Goal: Find specific page/section: Find specific page/section

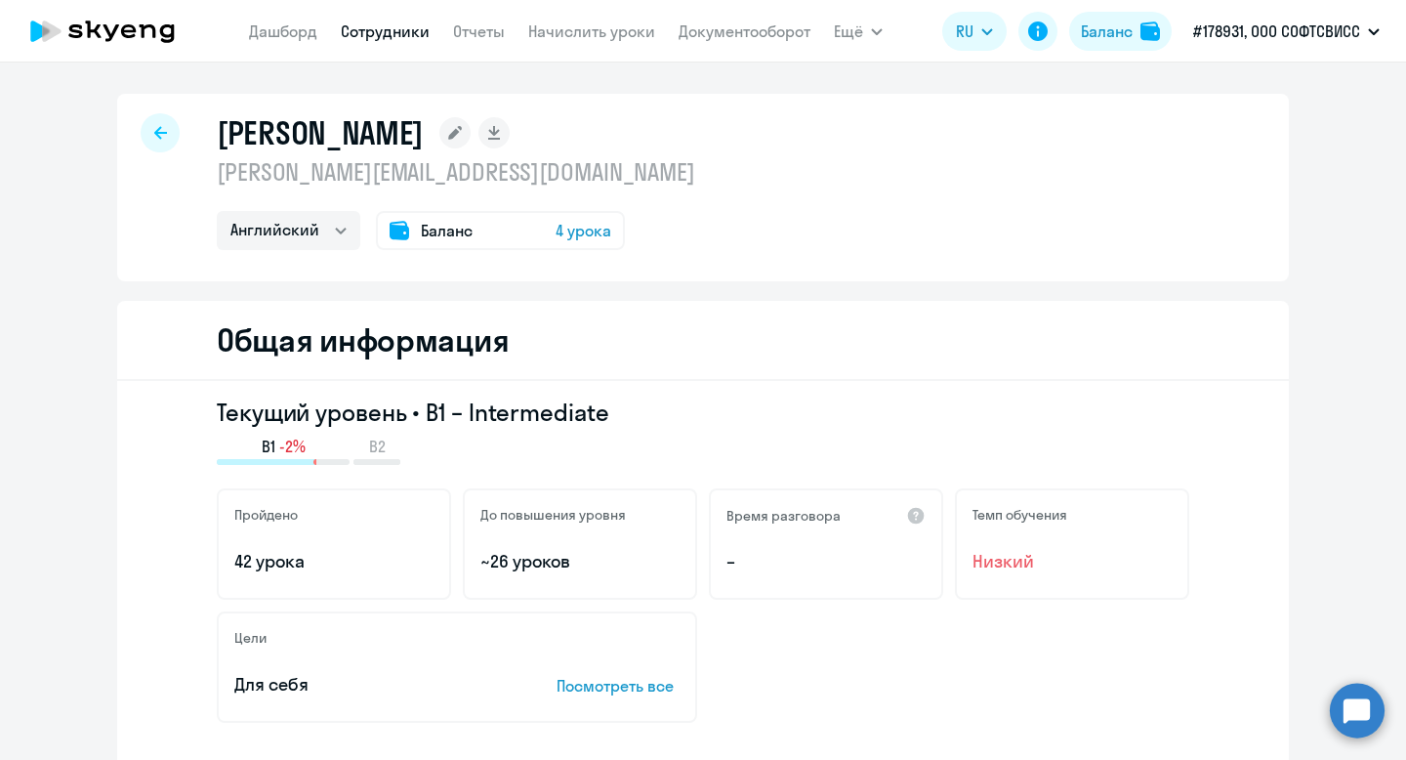
select select "english"
click at [166, 135] on div at bounding box center [160, 132] width 39 height 39
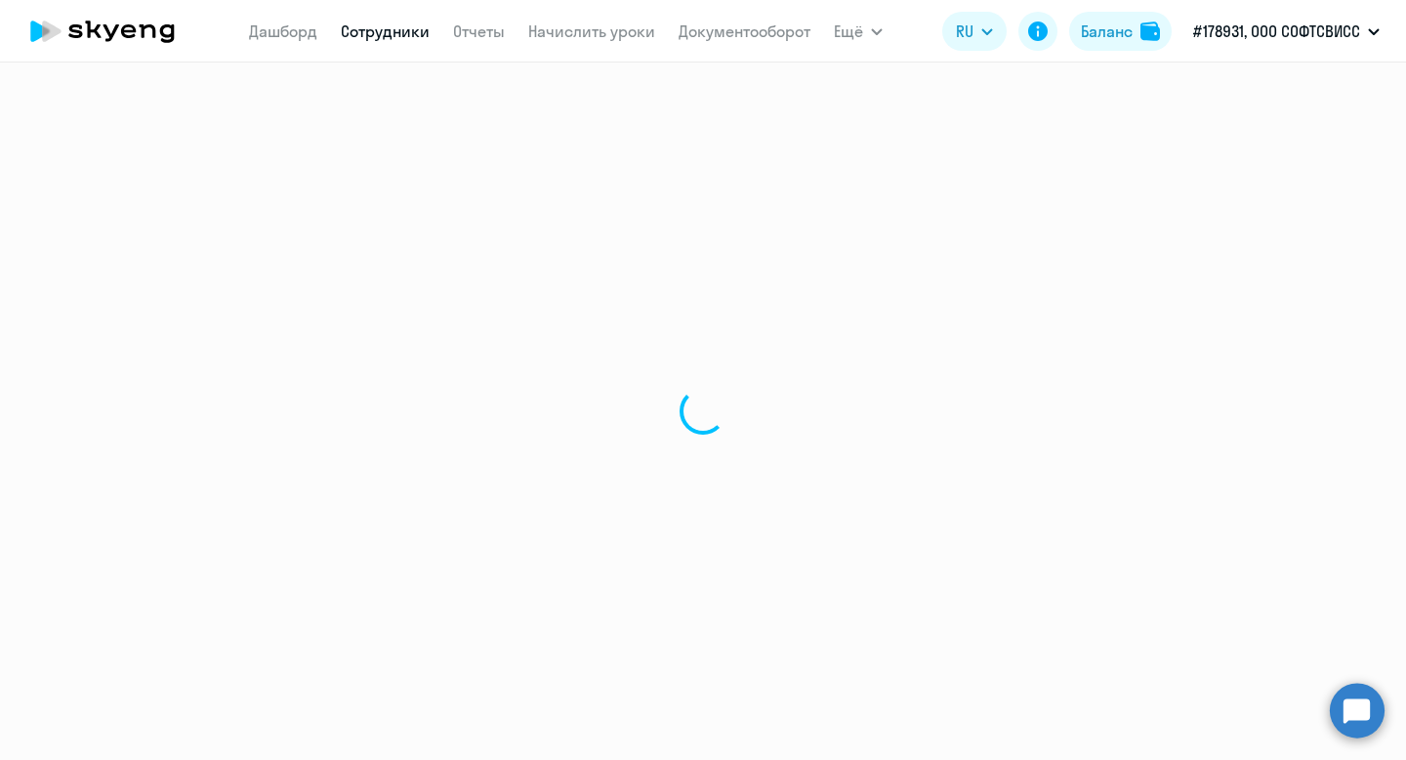
select select "30"
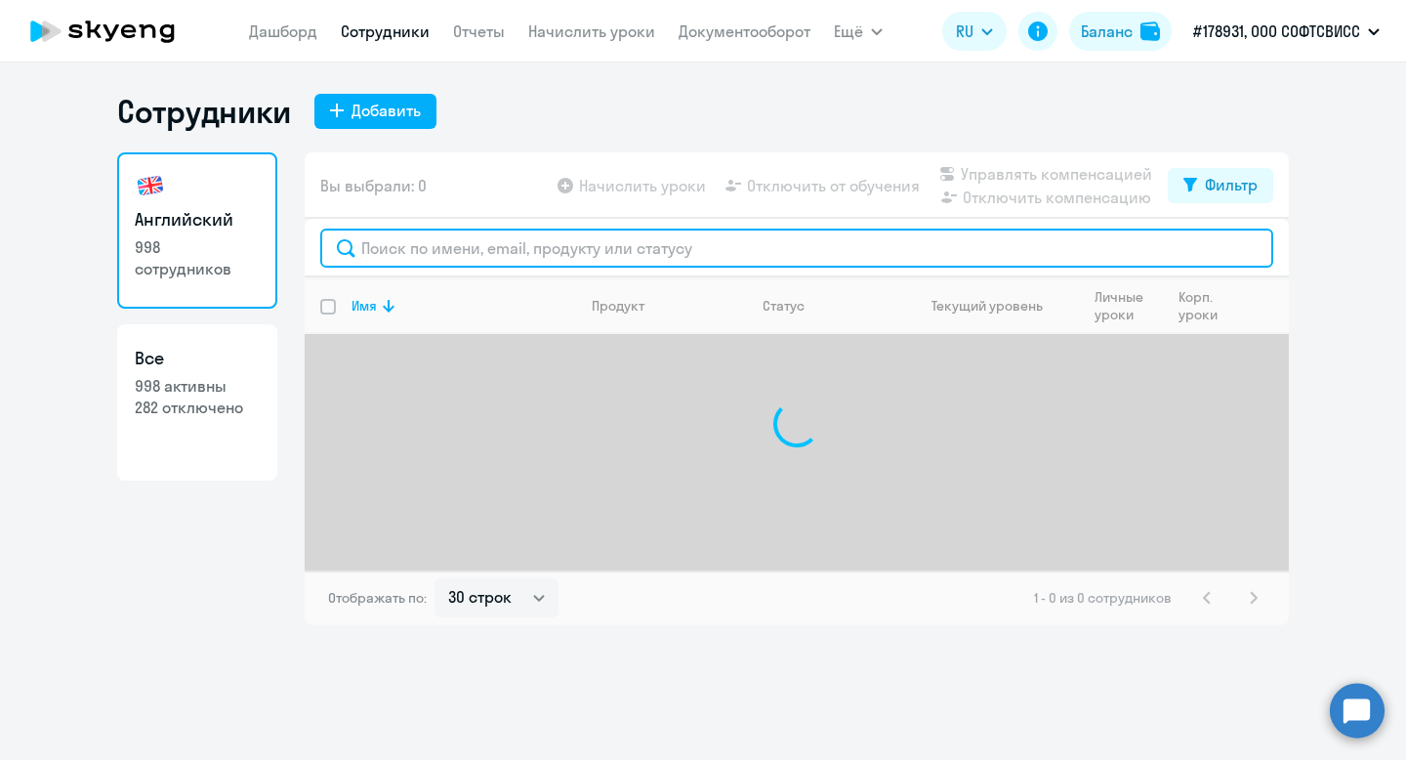
click at [547, 251] on input "text" at bounding box center [796, 247] width 953 height 39
paste input "Shapialevich"
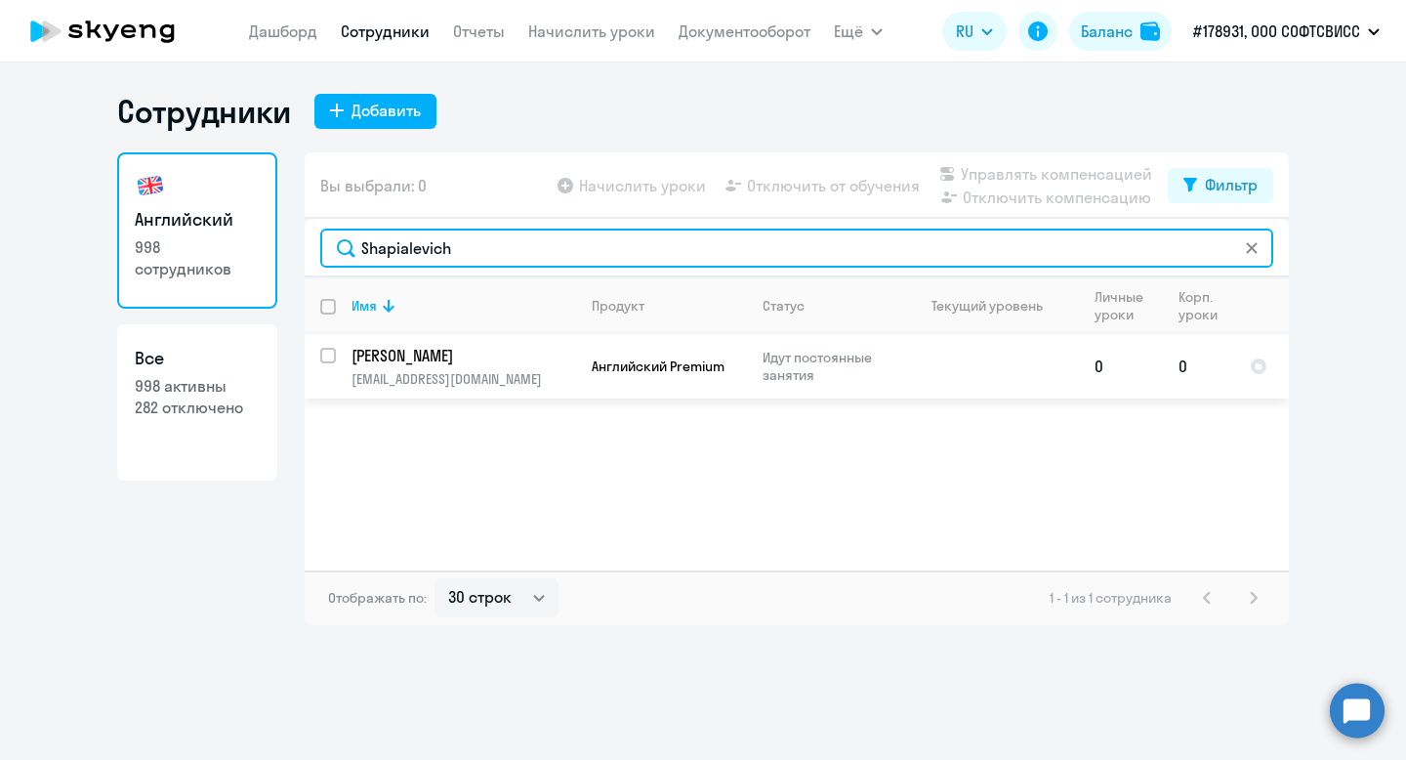
type input "Shapialevich"
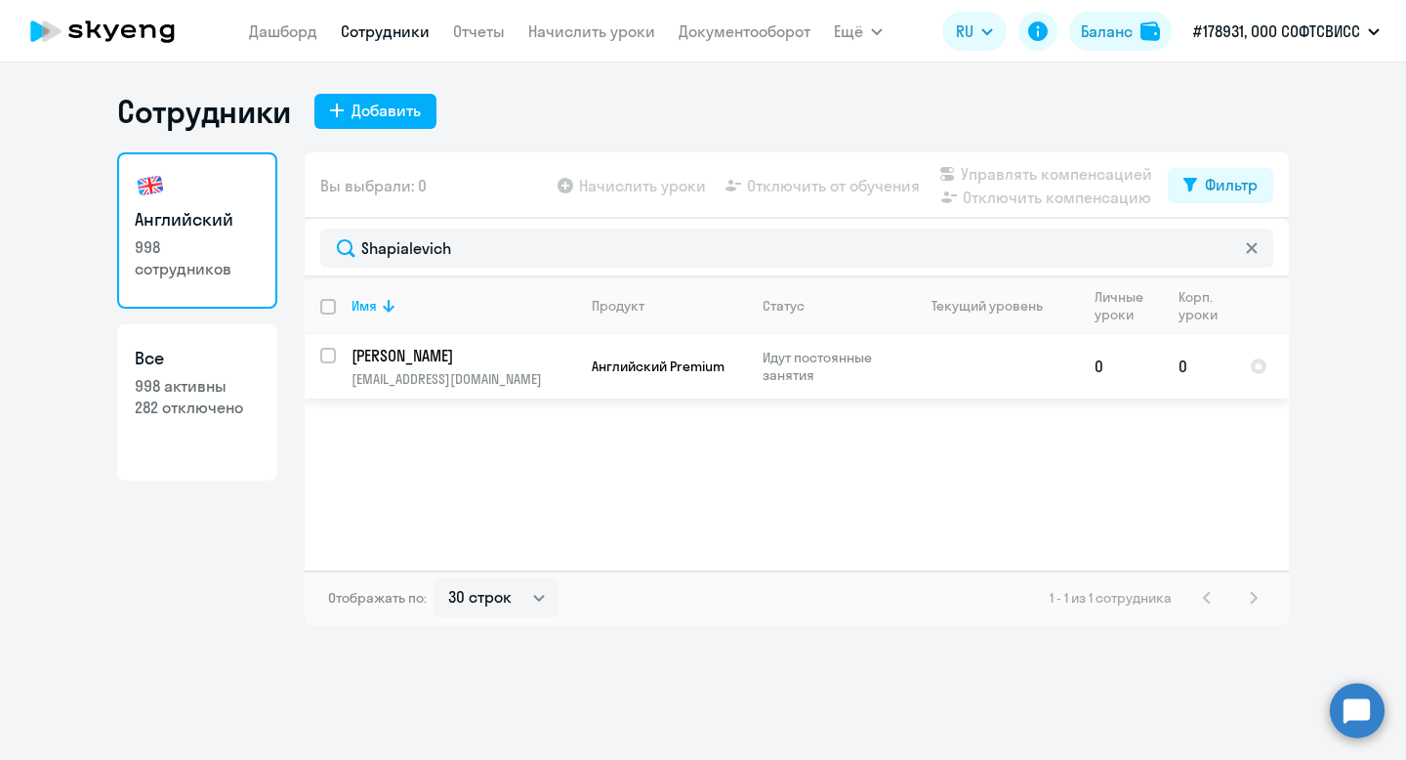
click at [467, 360] on p "[PERSON_NAME]" at bounding box center [461, 355] width 221 height 21
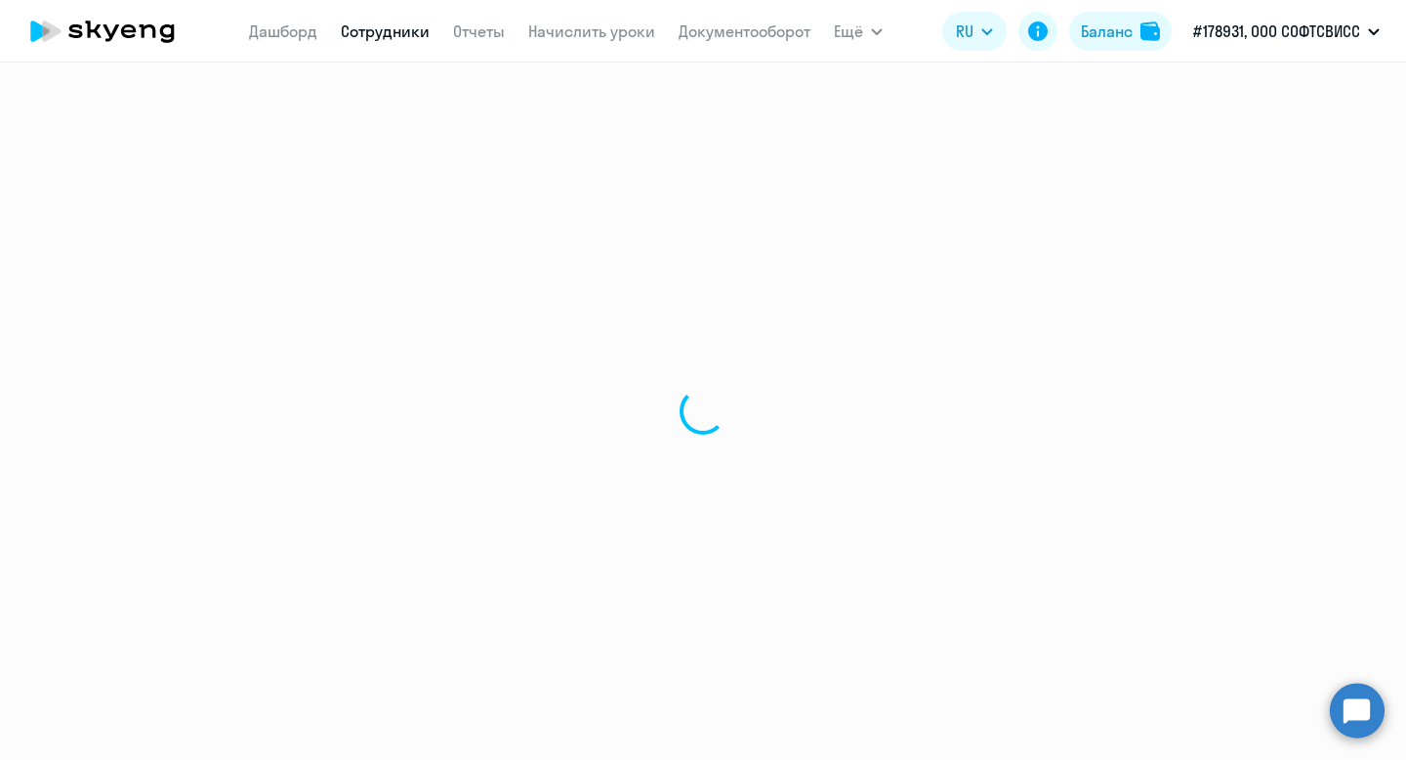
select select "english"
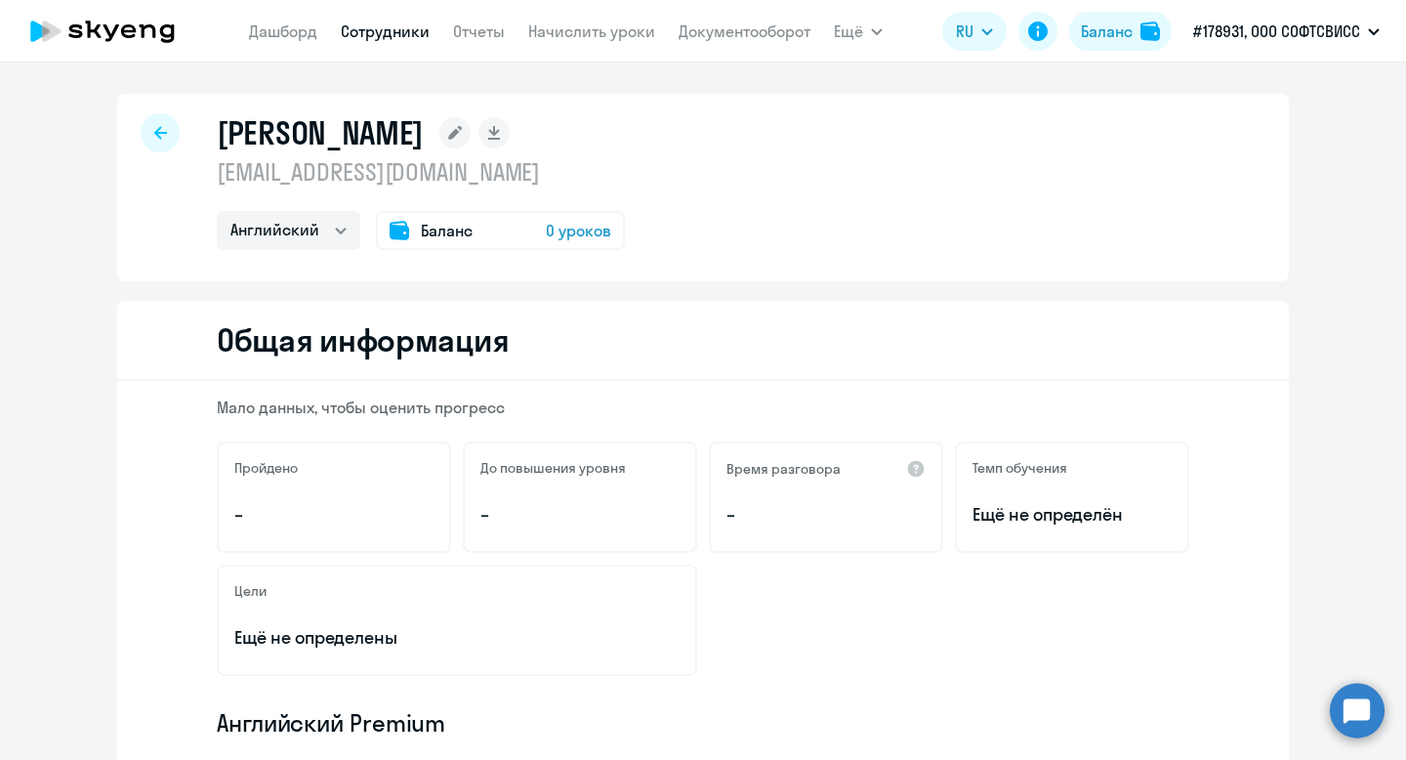
drag, startPoint x: 218, startPoint y: 131, endPoint x: 557, endPoint y: 127, distance: 339.8
click at [424, 127] on h1 "[PERSON_NAME]" at bounding box center [320, 132] width 207 height 39
copy h1 "[PERSON_NAME]"
drag, startPoint x: 219, startPoint y: 178, endPoint x: 555, endPoint y: 178, distance: 335.9
click at [555, 178] on p "[EMAIL_ADDRESS][DOMAIN_NAME]" at bounding box center [421, 171] width 408 height 31
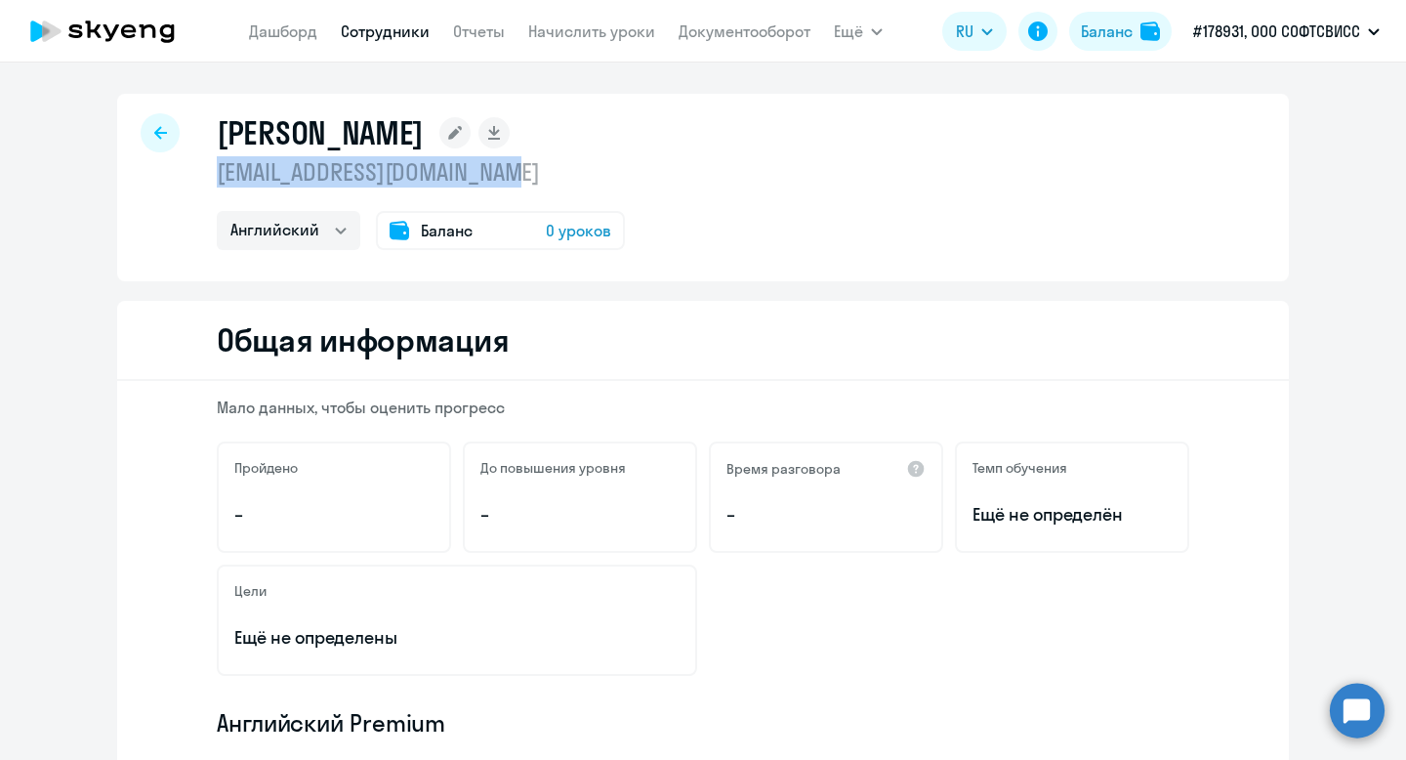
copy p "[EMAIL_ADDRESS][DOMAIN_NAME]"
click at [712, 243] on div "Shapialevich Aliaksandra [EMAIL_ADDRESS][DOMAIN_NAME] Английский Баланс 0 уроков" at bounding box center [703, 187] width 1172 height 187
click at [471, 127] on icon at bounding box center [454, 132] width 31 height 31
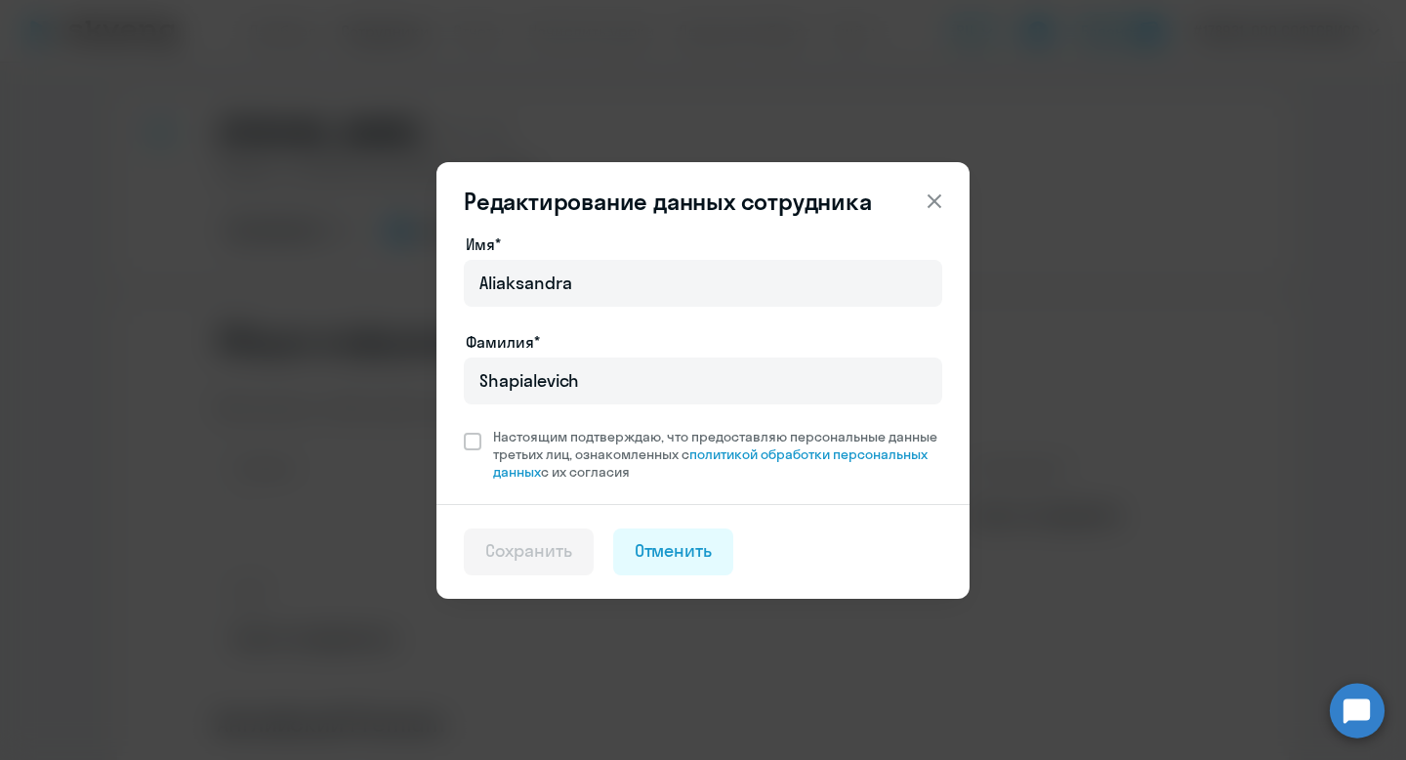
click at [933, 198] on icon at bounding box center [935, 200] width 14 height 14
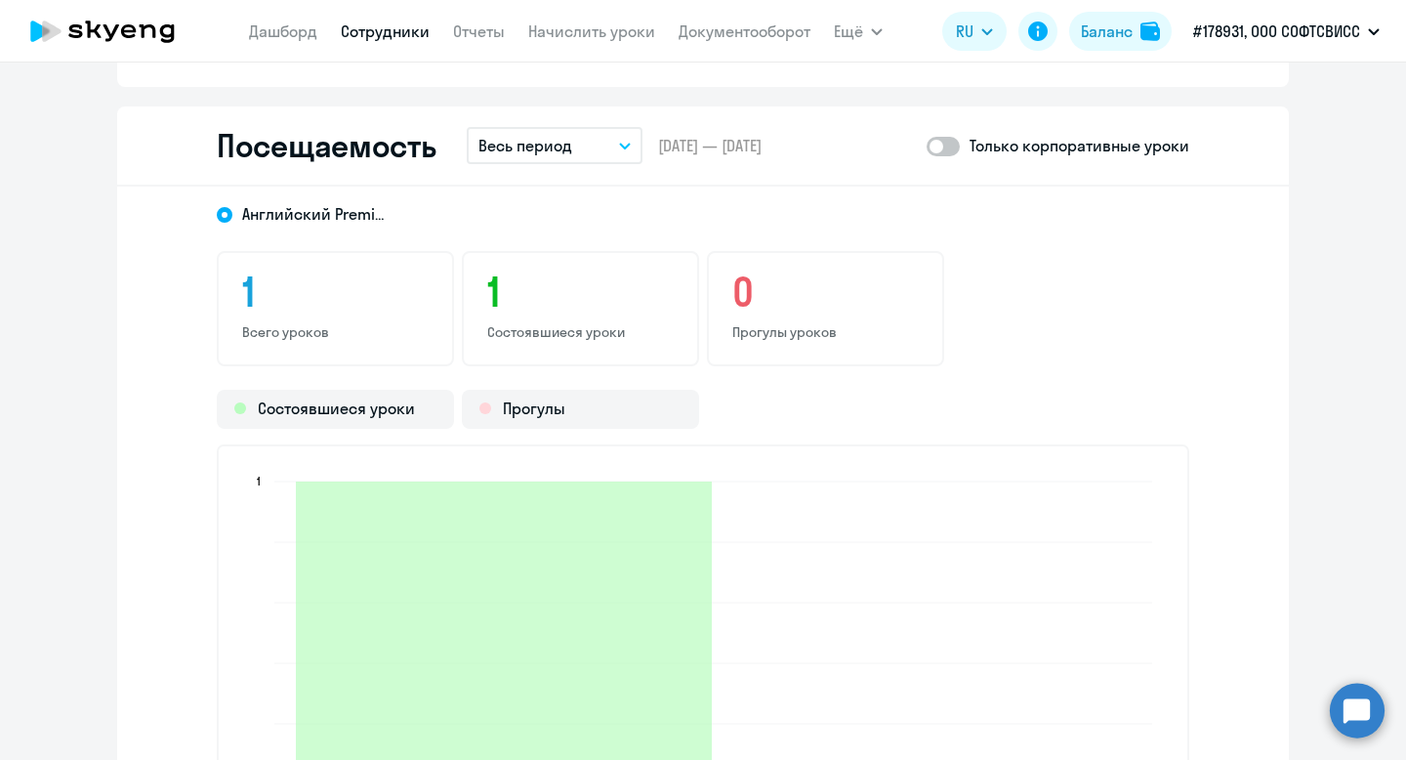
scroll to position [2293, 0]
click at [582, 152] on button "Весь период" at bounding box center [555, 145] width 176 height 37
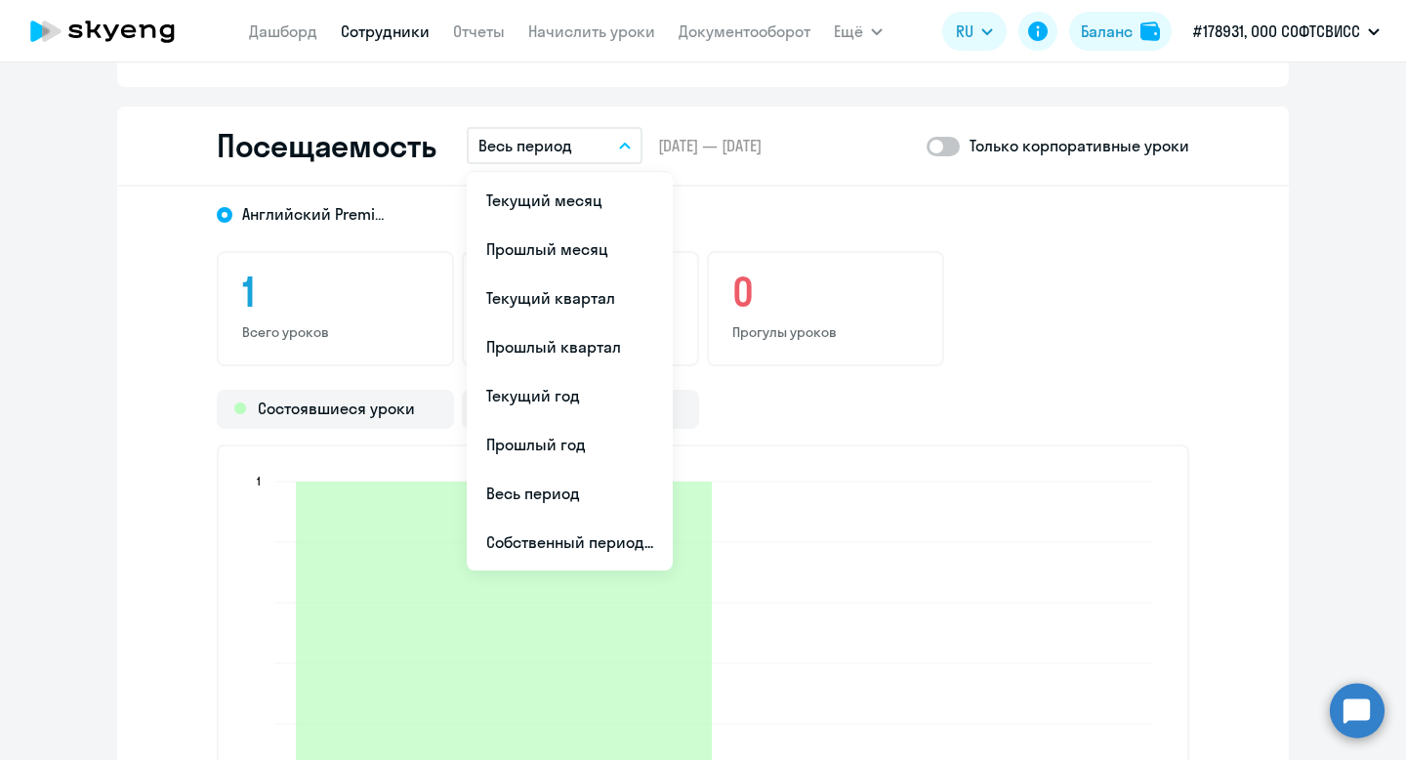
click at [582, 152] on button "Весь период" at bounding box center [555, 145] width 176 height 37
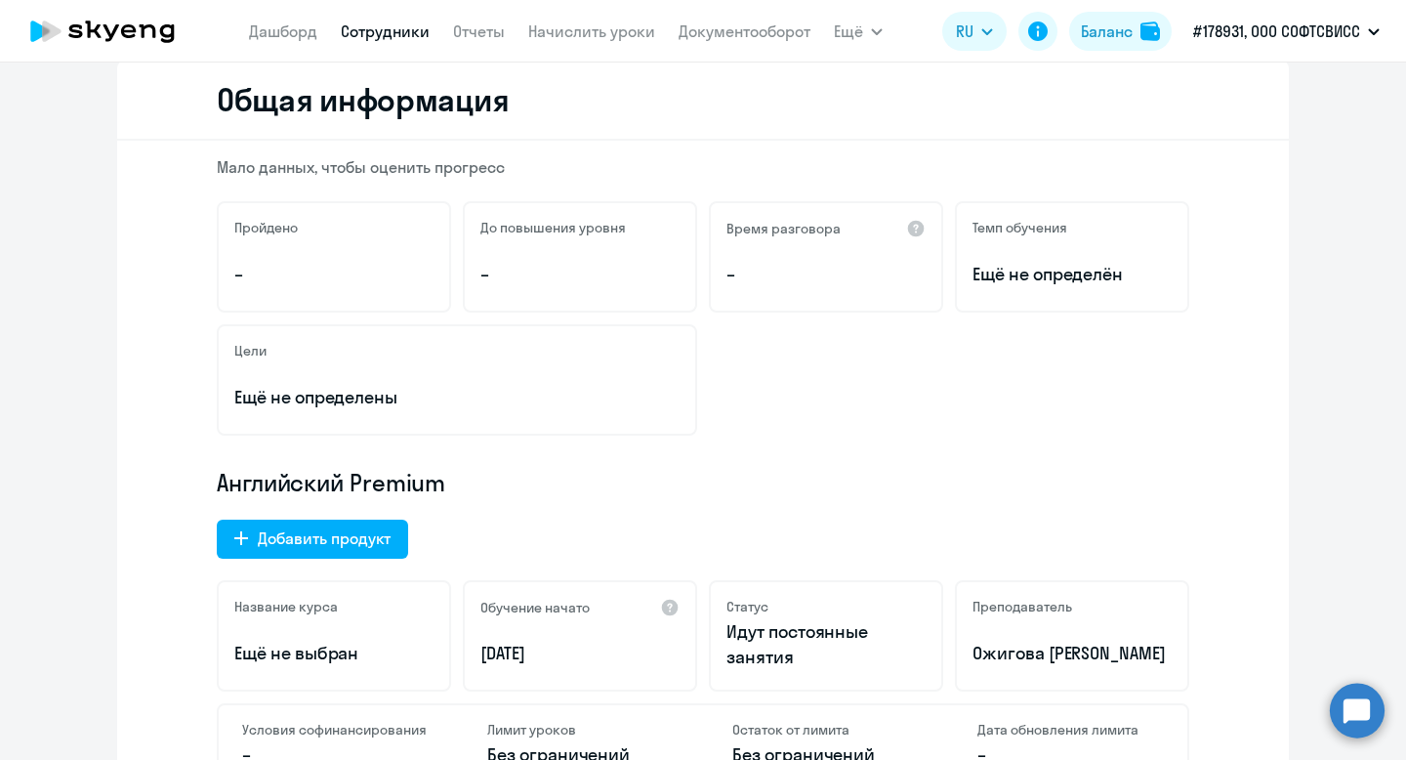
scroll to position [0, 0]
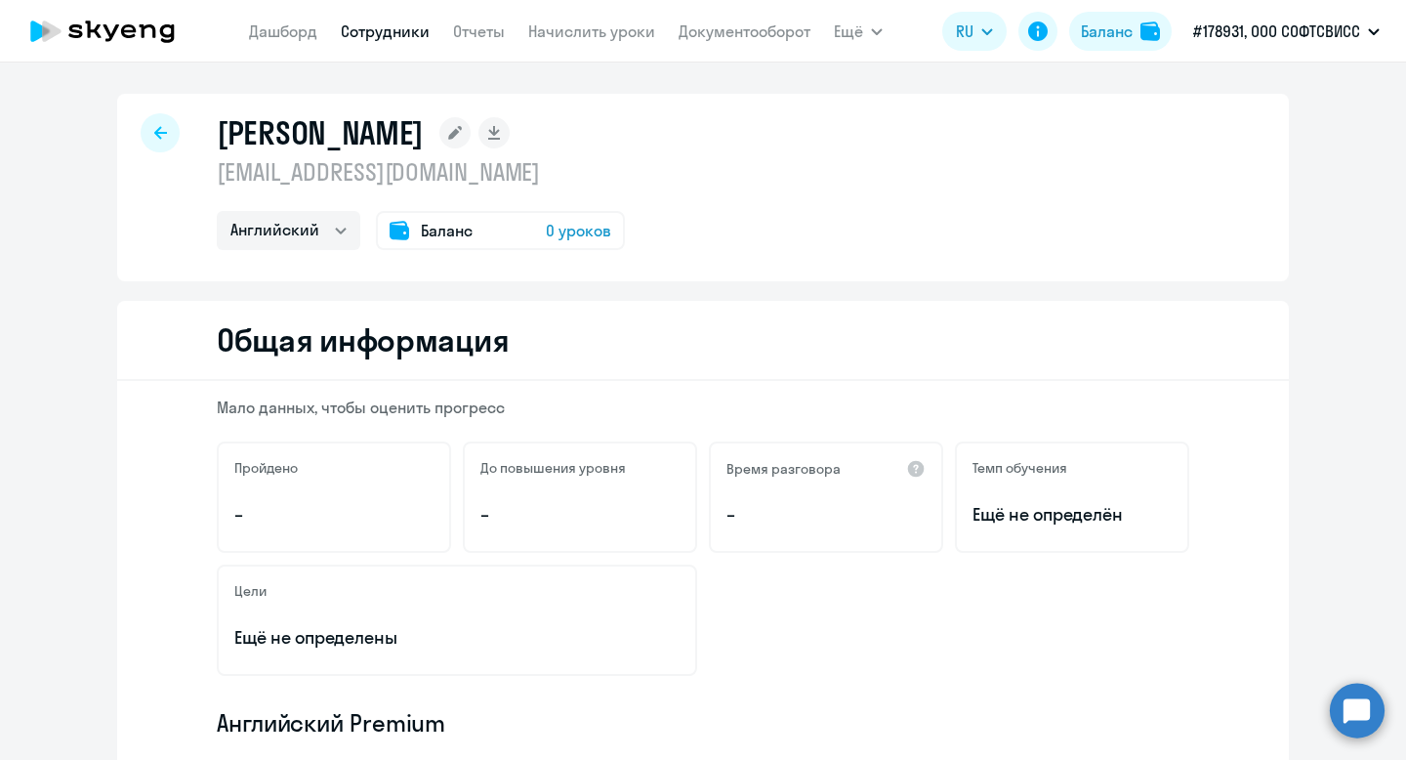
click at [154, 133] on icon at bounding box center [160, 132] width 13 height 13
select select "30"
